Goal: Transaction & Acquisition: Purchase product/service

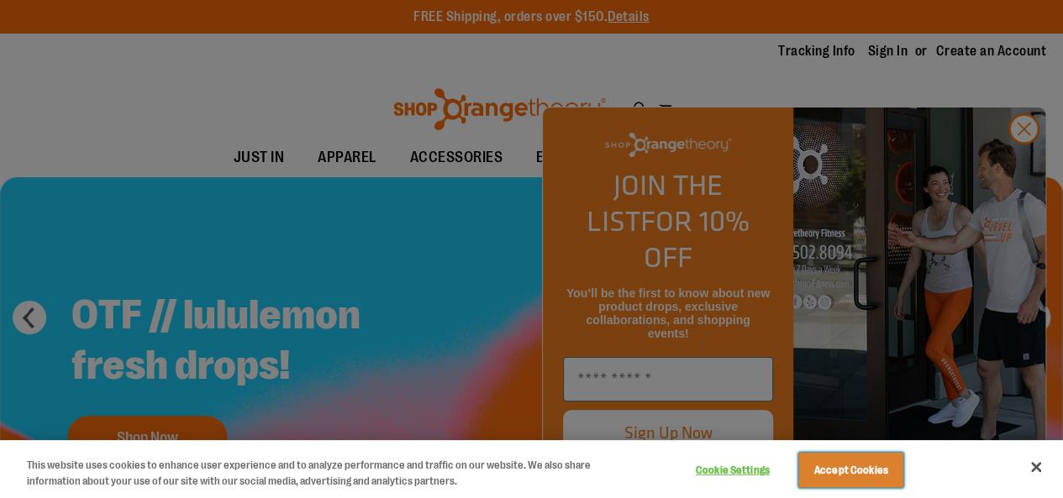
click at [879, 465] on button "Accept Cookies" at bounding box center [850, 470] width 105 height 35
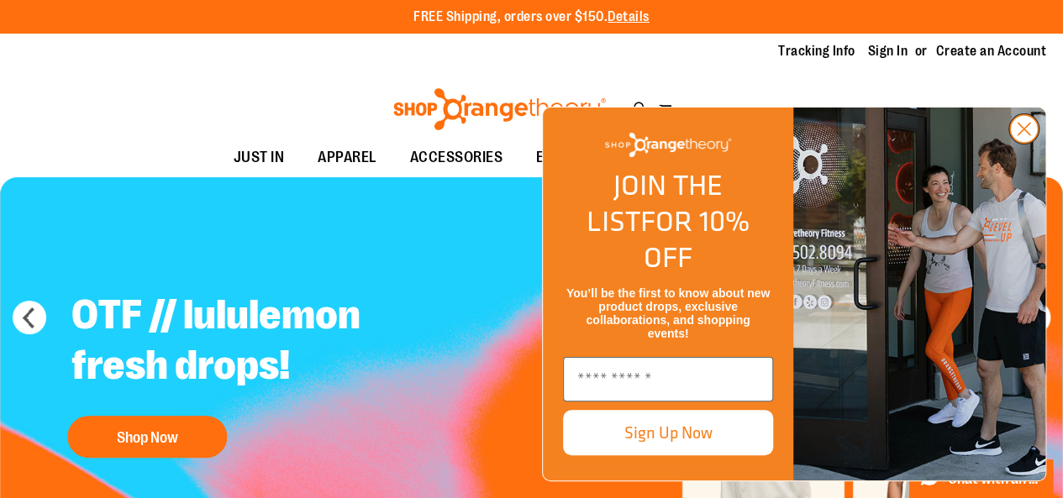
click at [1020, 143] on circle "Close dialog" at bounding box center [1024, 129] width 28 height 28
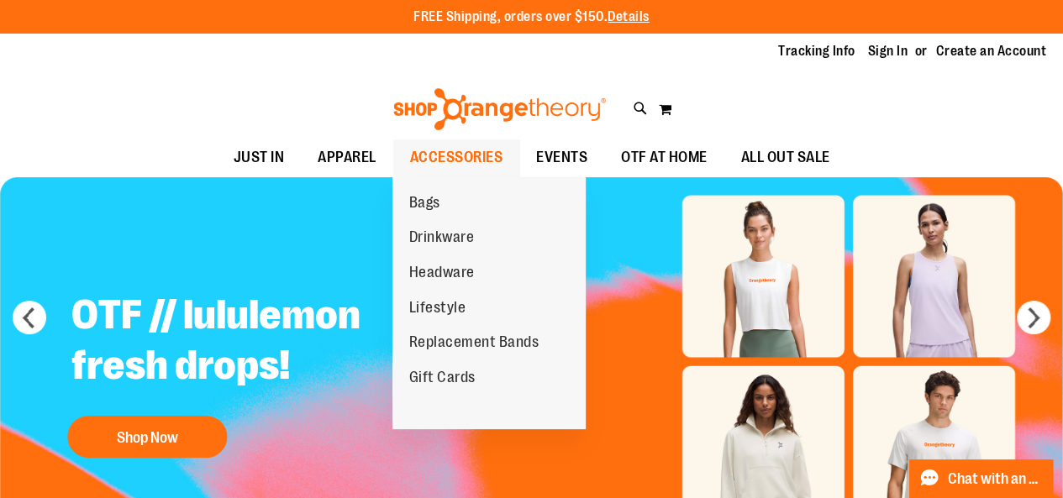
click at [487, 153] on span "ACCESSORIES" at bounding box center [456, 158] width 93 height 38
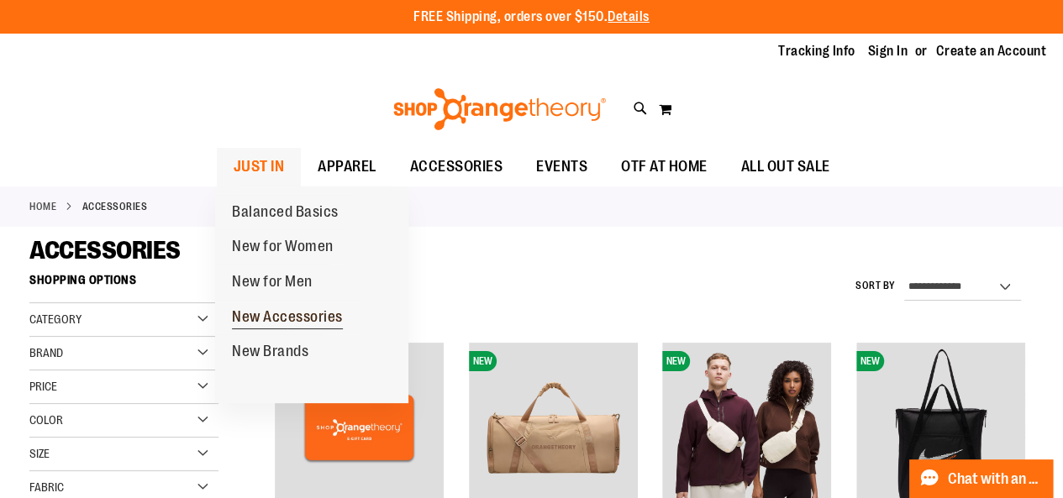
click at [279, 318] on span "New Accessories" at bounding box center [287, 318] width 111 height 21
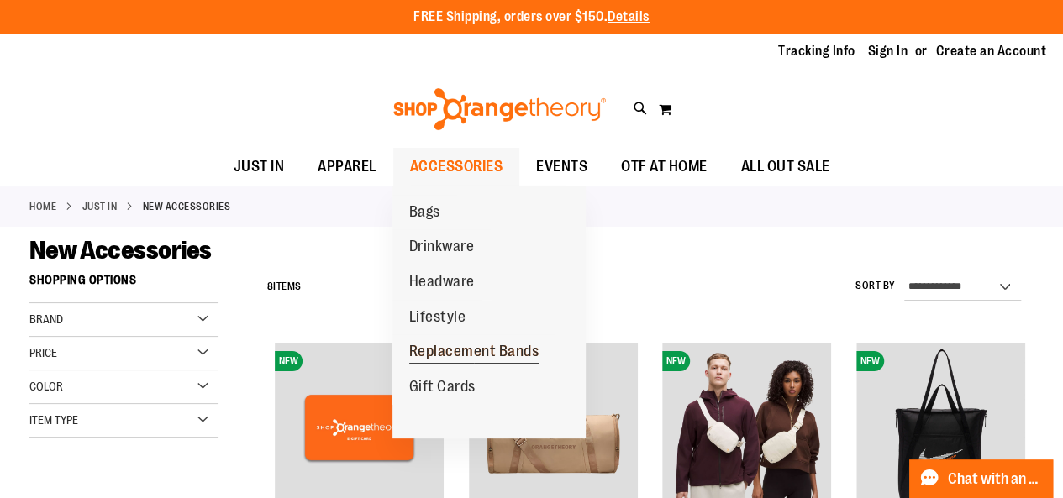
click at [487, 344] on span "Replacement Bands" at bounding box center [474, 353] width 130 height 21
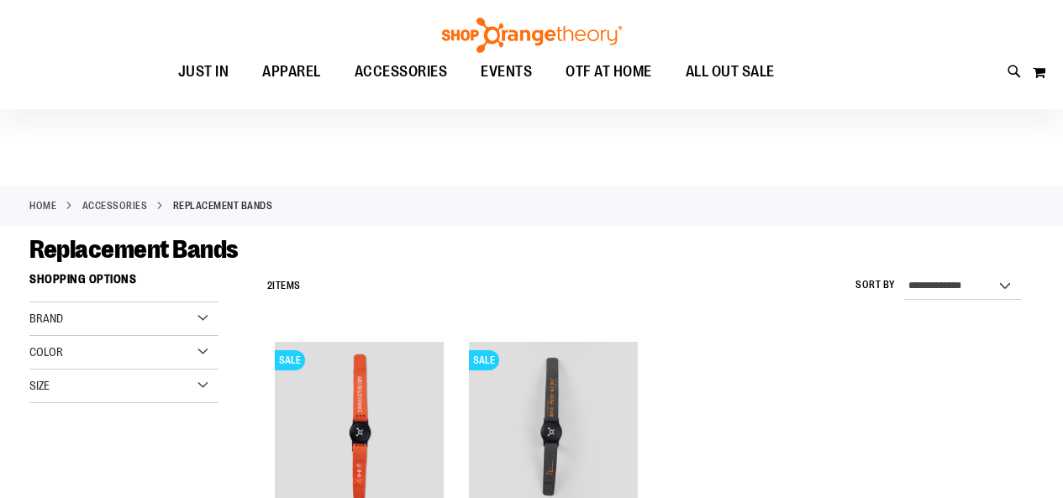
scroll to position [66, 0]
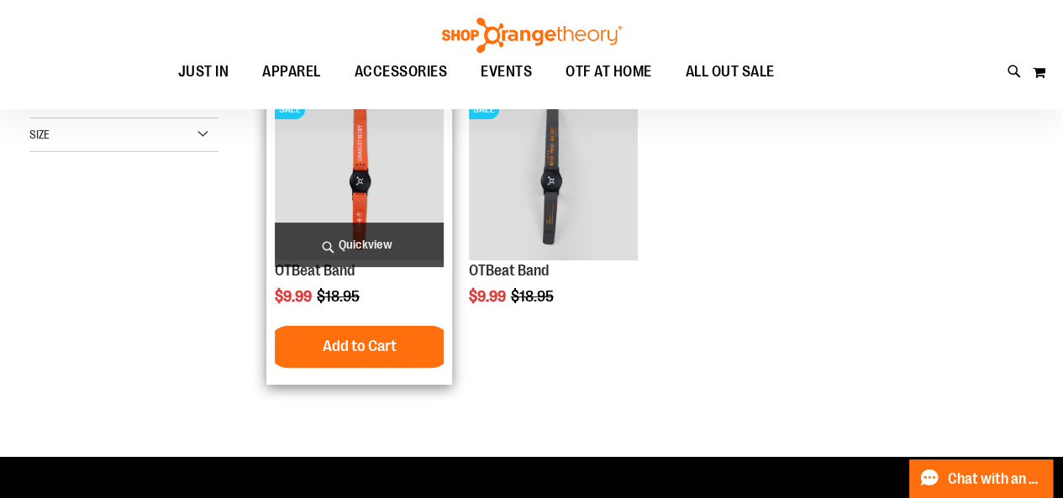
click at [373, 188] on img "product" at bounding box center [359, 175] width 169 height 169
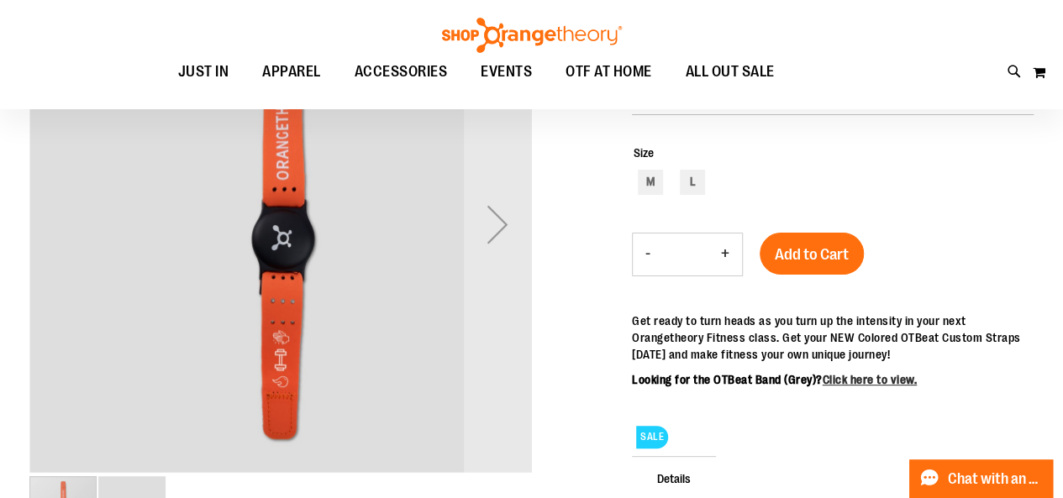
scroll to position [166, 0]
